Goal: Communication & Community: Answer question/provide support

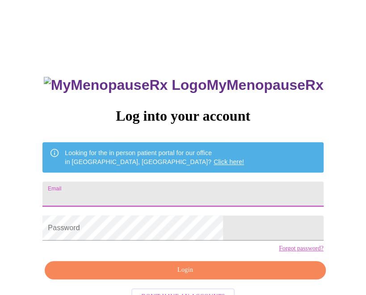
click at [205, 188] on input "Email" at bounding box center [182, 193] width 280 height 25
type input "[PERSON_NAME][EMAIL_ADDRESS][PERSON_NAME][DOMAIN_NAME]"
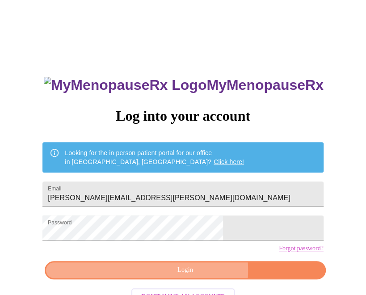
click at [196, 275] on span "Login" at bounding box center [185, 269] width 260 height 11
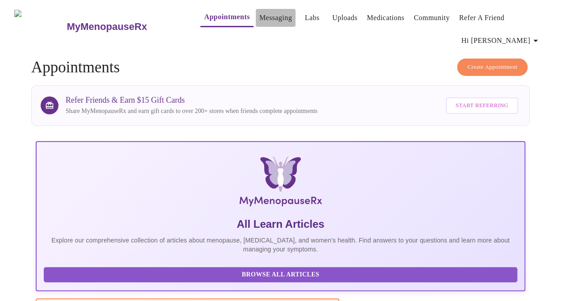
click at [259, 14] on link "Messaging" at bounding box center [275, 18] width 33 height 12
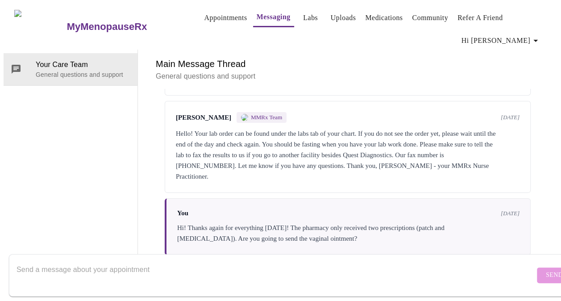
scroll to position [205, 0]
